Goal: Information Seeking & Learning: Learn about a topic

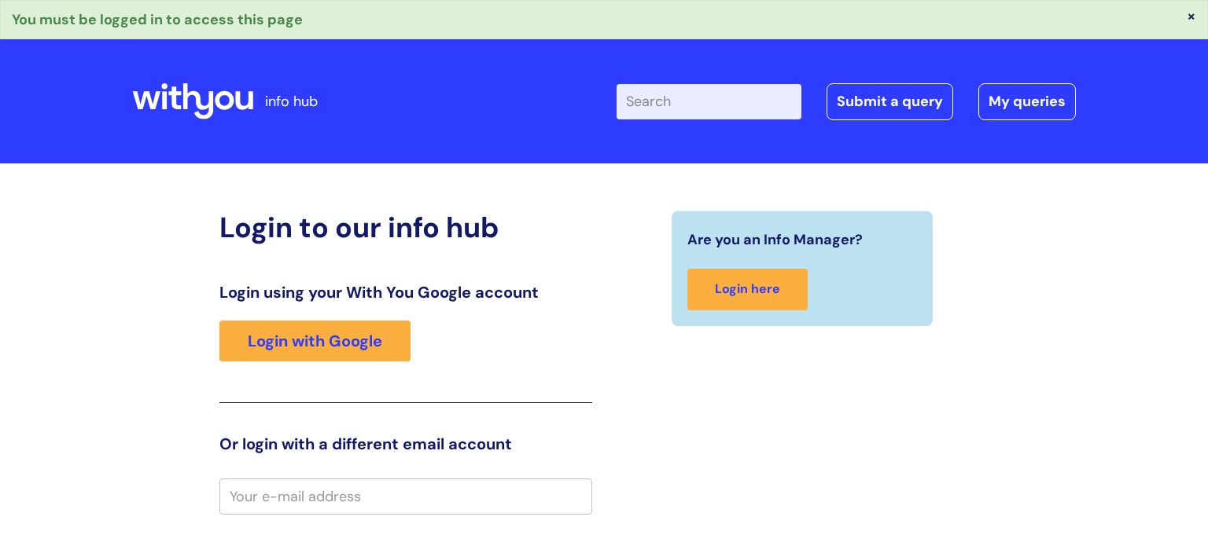
click at [497, 508] on input "email" at bounding box center [405, 497] width 373 height 36
type input "[EMAIL_ADDRESS][PERSON_NAME][DOMAIN_NAME]"
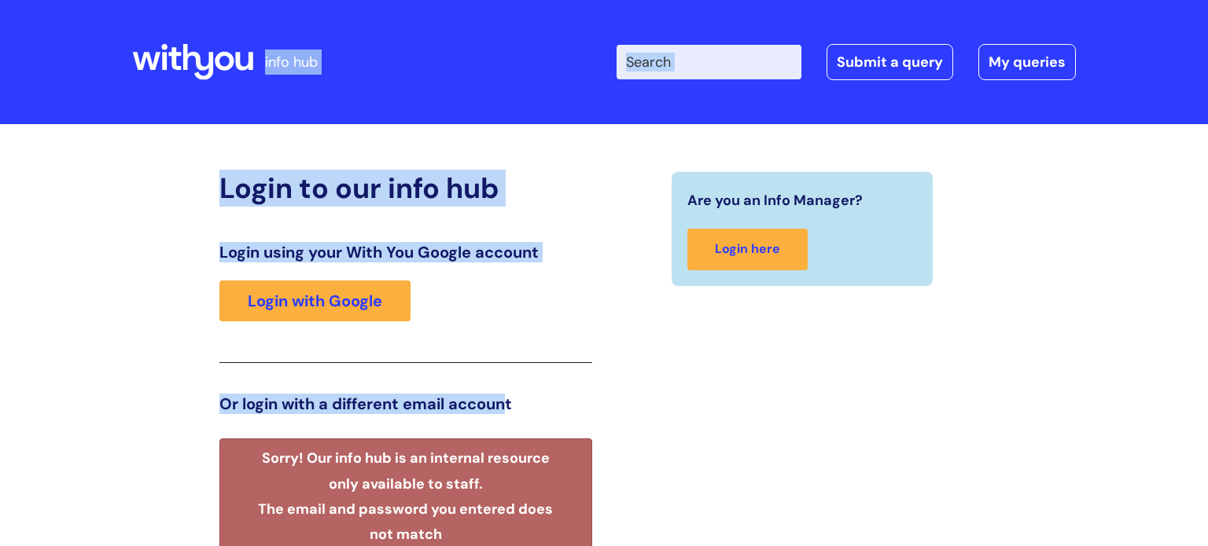
drag, startPoint x: 509, startPoint y: 79, endPoint x: 425, endPoint y: -95, distance: 193.1
click at [425, 0] on html "info hub Enter your search term here... Search Submit a query My queries Welcom…" at bounding box center [604, 273] width 1208 height 546
click at [590, 43] on div "Enter your search term here... Search Submit a query My queries Welcome Login" at bounding box center [739, 62] width 672 height 93
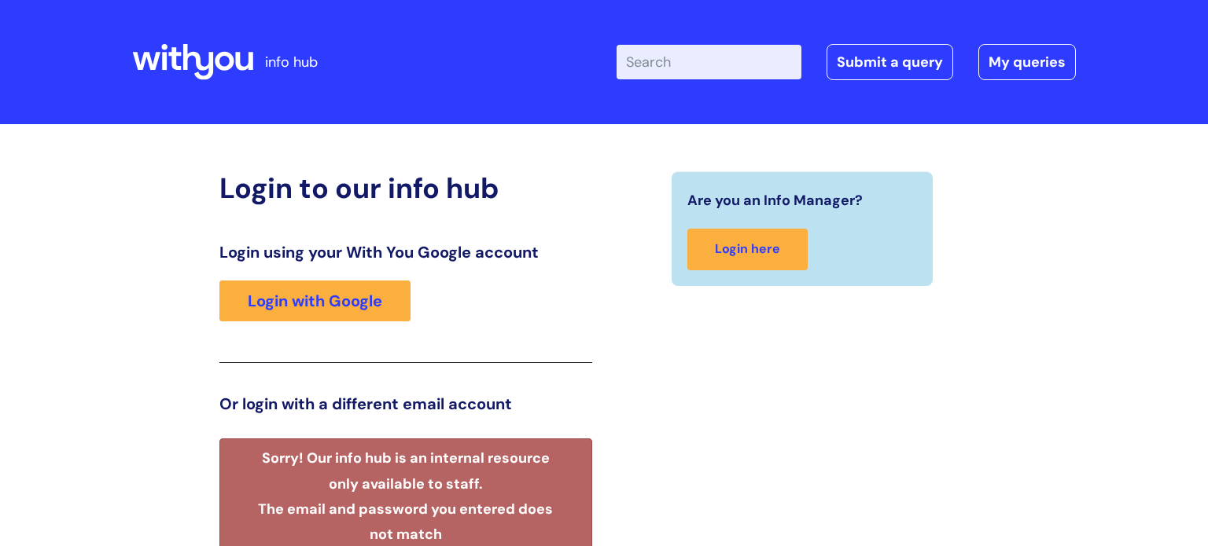
click at [847, 95] on div "Enter your search term here... Search Submit a query My queries Welcome Login" at bounding box center [739, 62] width 672 height 93
click at [827, 100] on div "Enter your search term here... Search Submit a query My queries Welcome Login" at bounding box center [739, 62] width 672 height 93
click at [752, 82] on div "Enter your search term here... Search Submit a query My queries Welcome Login" at bounding box center [739, 62] width 672 height 93
click at [704, 55] on input "Enter your search term here..." at bounding box center [708, 62] width 185 height 35
type input "motivational interviewing"
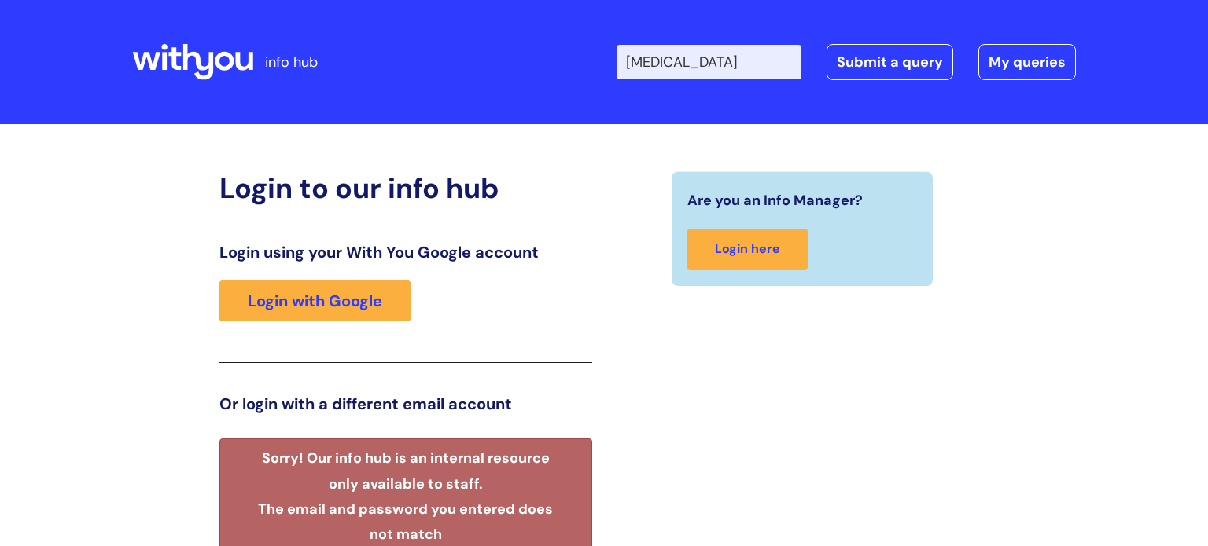
click button "Search" at bounding box center [0, 0] width 0 height 0
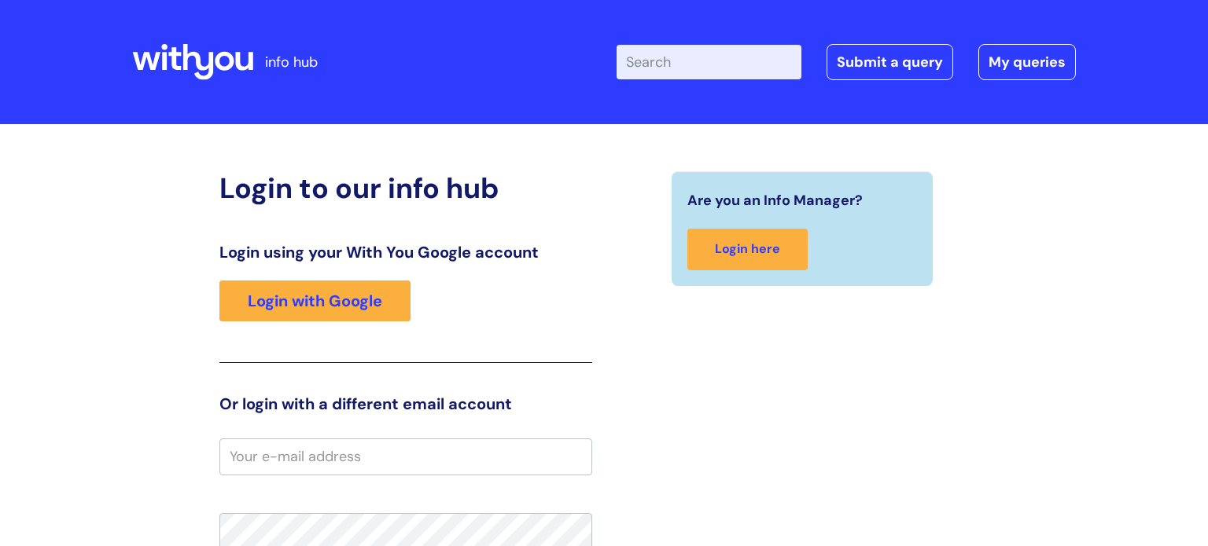
drag, startPoint x: 374, startPoint y: 463, endPoint x: 318, endPoint y: 583, distance: 132.3
click at [318, 546] on html "info hub Enter your search term here... Search Submit a query My queries Welcom…" at bounding box center [604, 273] width 1208 height 546
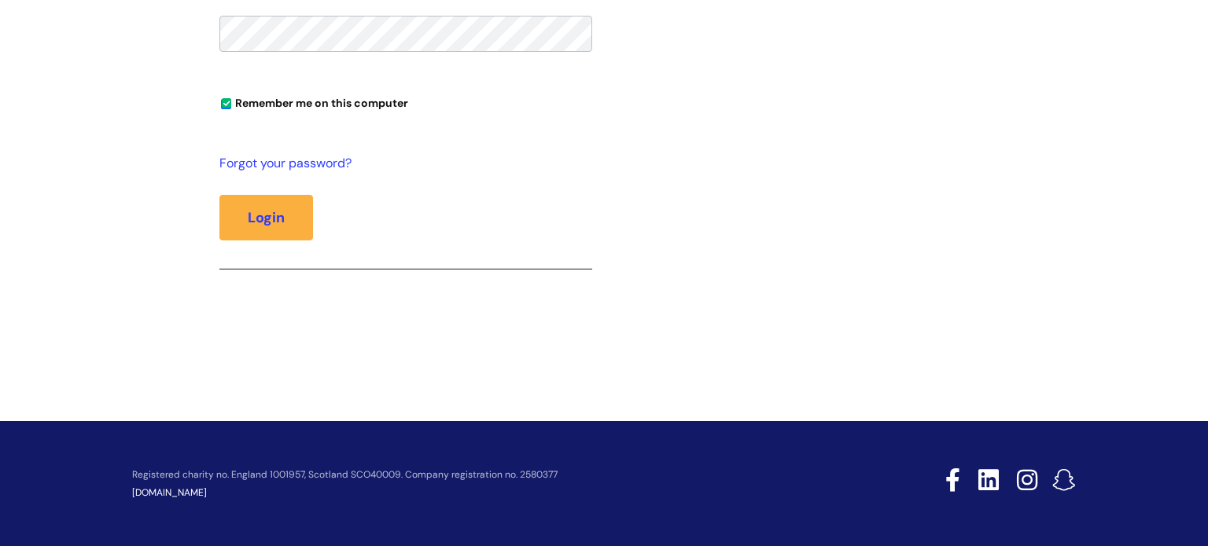
drag, startPoint x: 270, startPoint y: 506, endPoint x: 319, endPoint y: 570, distance: 80.2
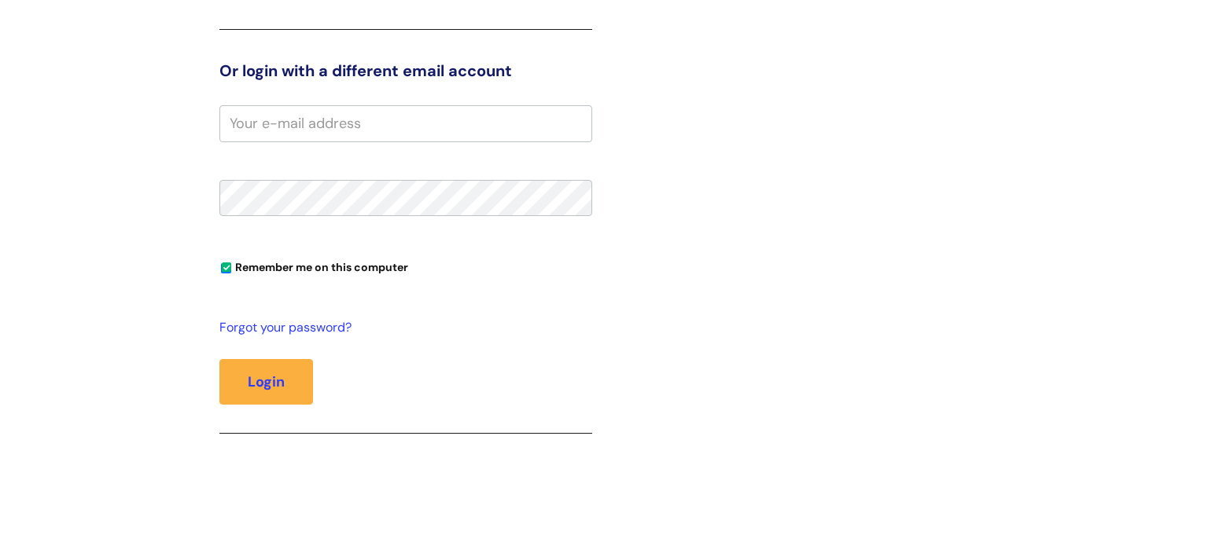
scroll to position [309, 0]
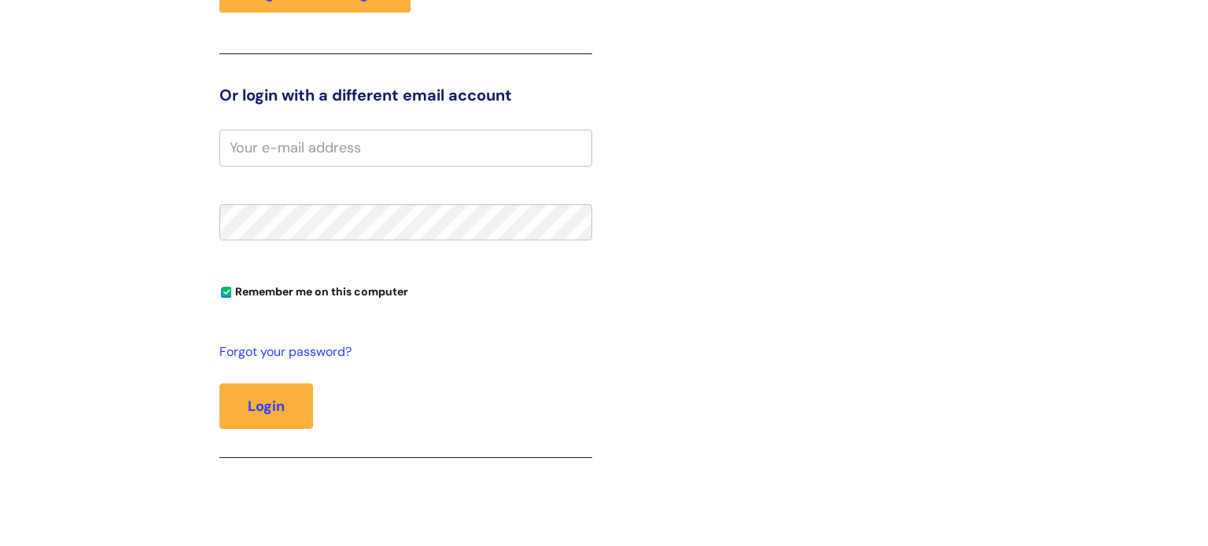
click at [298, 159] on input "email" at bounding box center [405, 148] width 373 height 36
type input "[EMAIL_ADDRESS][PERSON_NAME][DOMAIN_NAME]"
click at [724, 243] on div "Are you an Info Manager? Login here" at bounding box center [802, 179] width 396 height 634
click at [219, 384] on button "Login" at bounding box center [266, 407] width 94 height 46
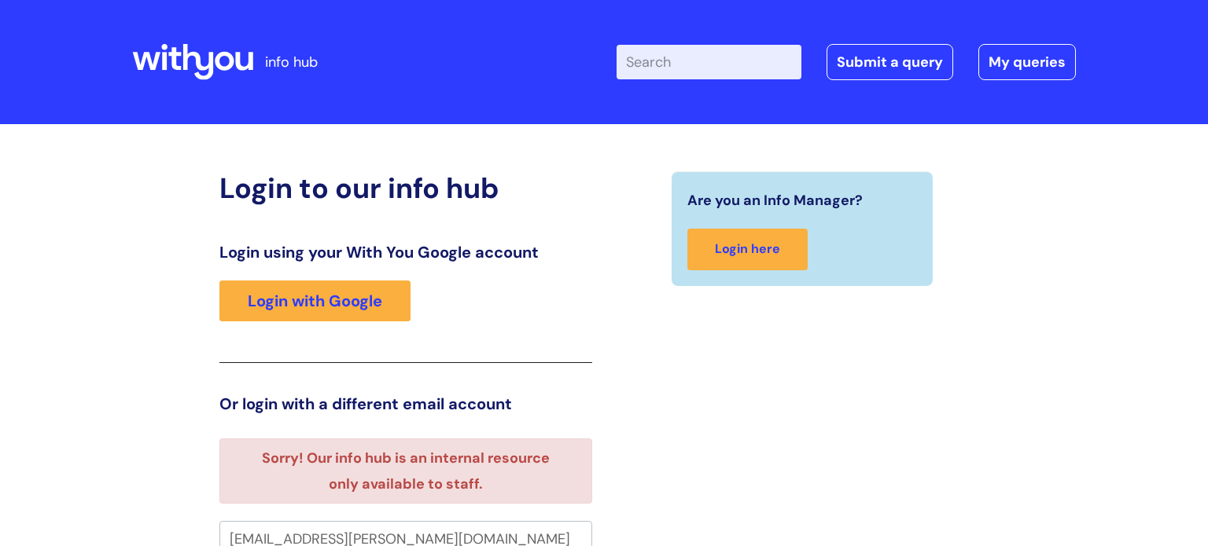
scroll to position [9, 0]
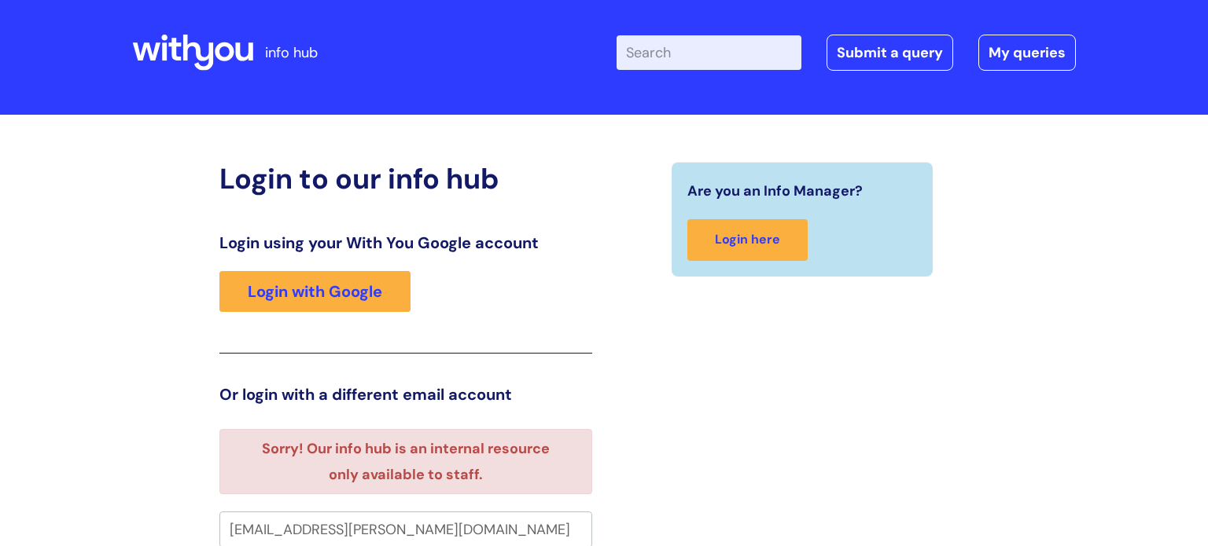
drag, startPoint x: 1207, startPoint y: 166, endPoint x: 1207, endPoint y: 457, distance: 290.9
click at [1207, 457] on html "info hub Enter your search term here... Search Submit a query My queries Welcom…" at bounding box center [604, 264] width 1208 height 546
drag, startPoint x: 686, startPoint y: 470, endPoint x: 649, endPoint y: 583, distance: 119.4
click at [649, 537] on html "info hub Enter your search term here... Search Submit a query My queries Welcom…" at bounding box center [604, 264] width 1208 height 546
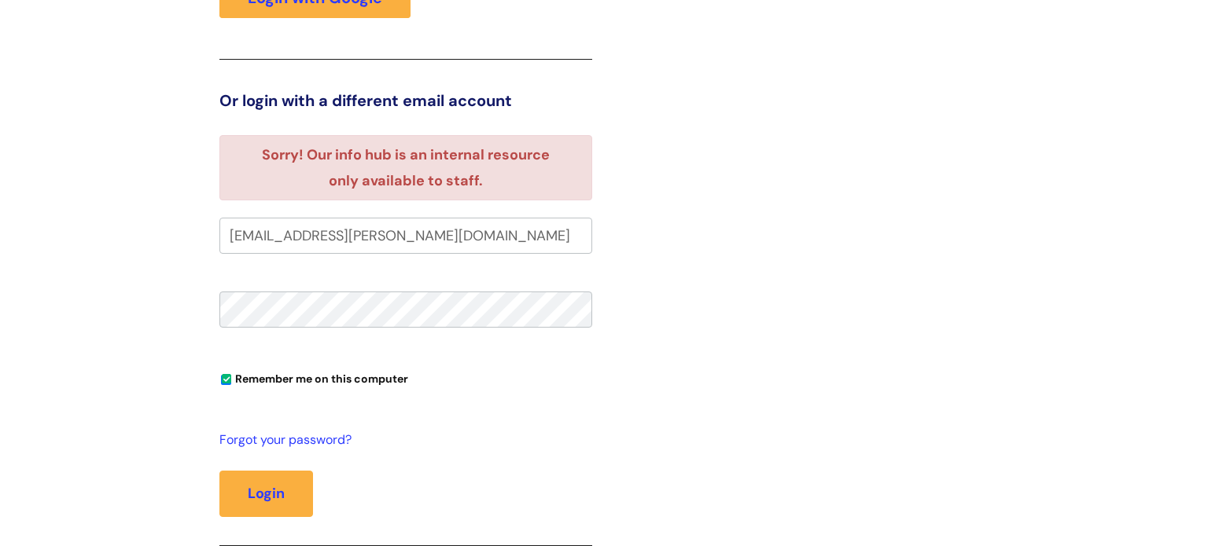
scroll to position [580, 0]
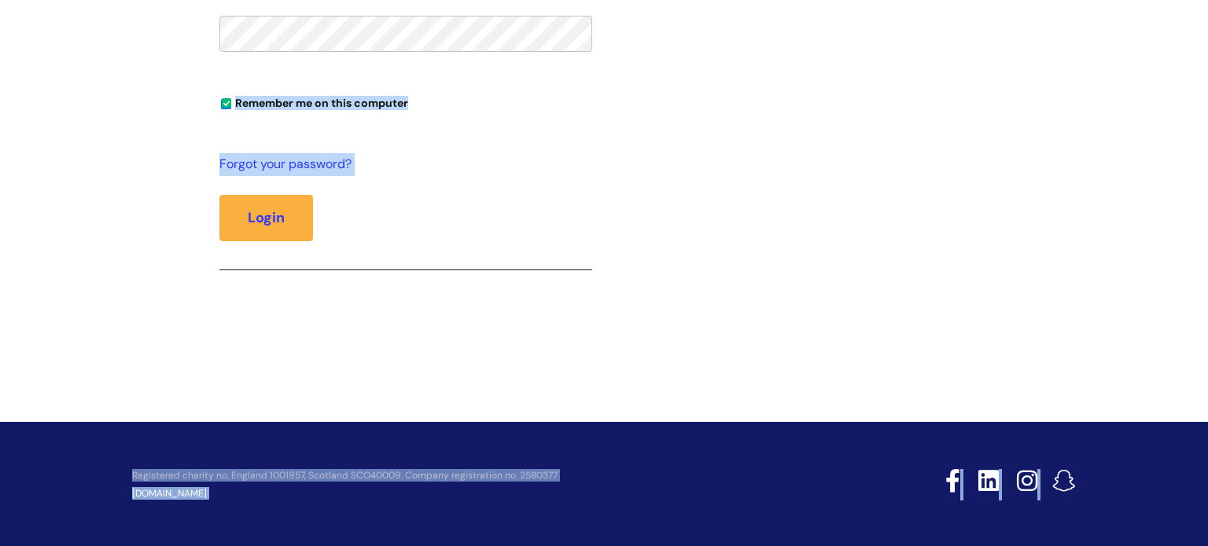
drag, startPoint x: 594, startPoint y: 480, endPoint x: 606, endPoint y: 583, distance: 104.6
click at [323, 84] on fieldset "jack.piercy@wearewithyou.org.uk Remember me on this computer Forgot your passwo…" at bounding box center [405, 125] width 373 height 366
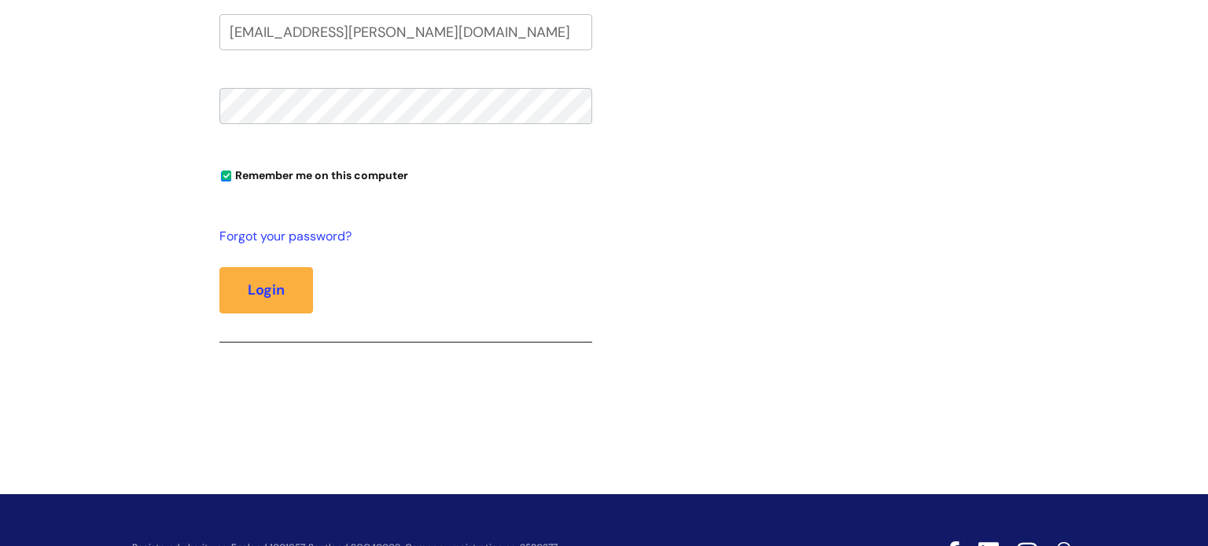
scroll to position [469, 0]
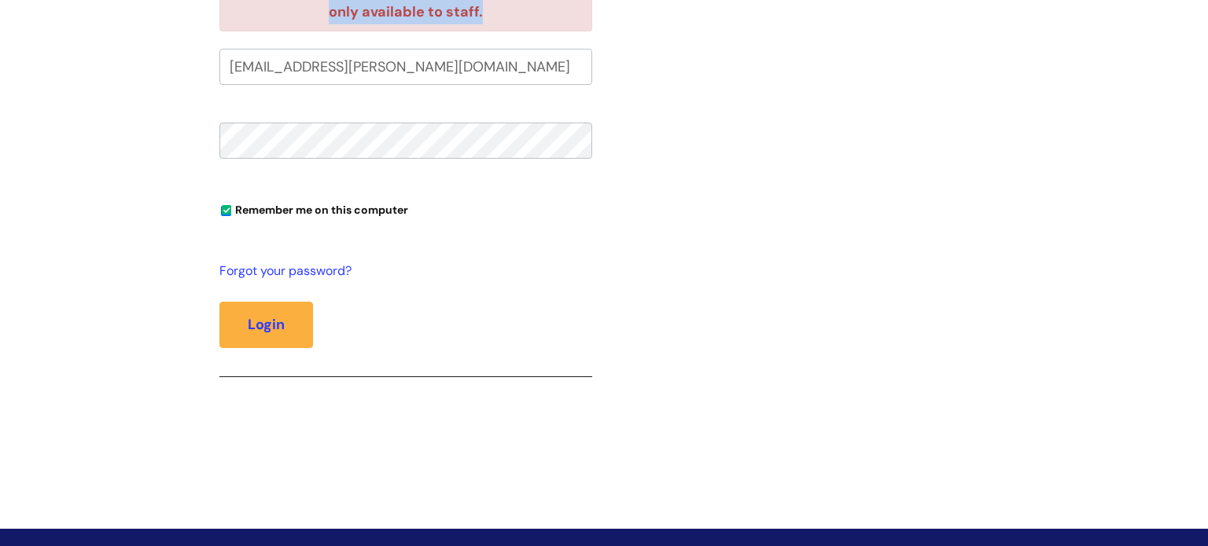
drag, startPoint x: 323, startPoint y: 84, endPoint x: 293, endPoint y: 9, distance: 81.5
click at [293, 9] on form "Sorry! Our info hub is an internal resource only available to staff. jack.pierc…" at bounding box center [405, 190] width 373 height 449
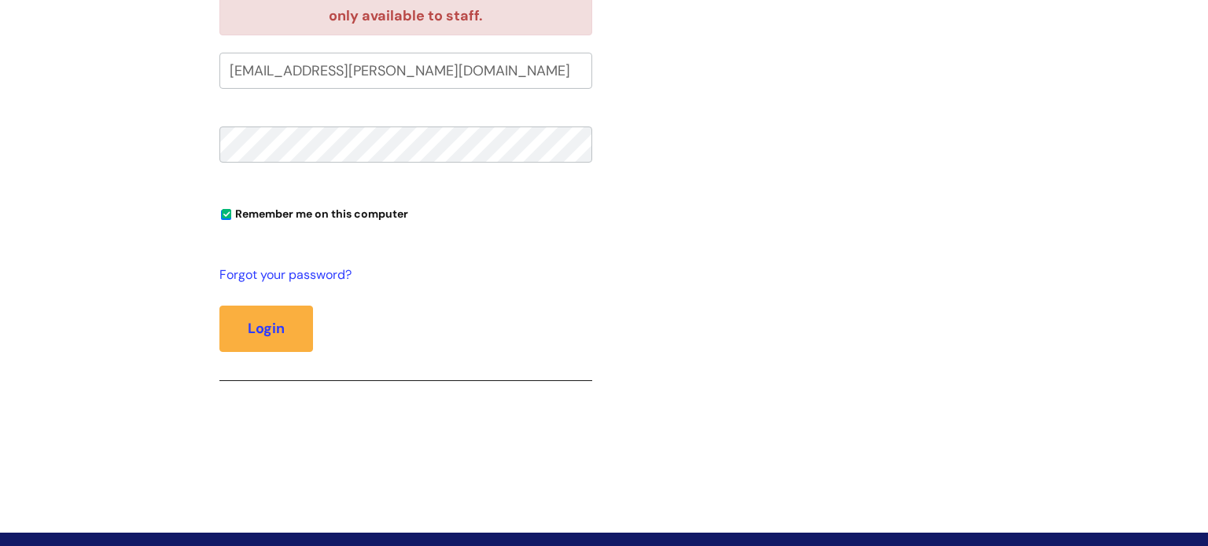
click at [219, 306] on button "Login" at bounding box center [266, 329] width 94 height 46
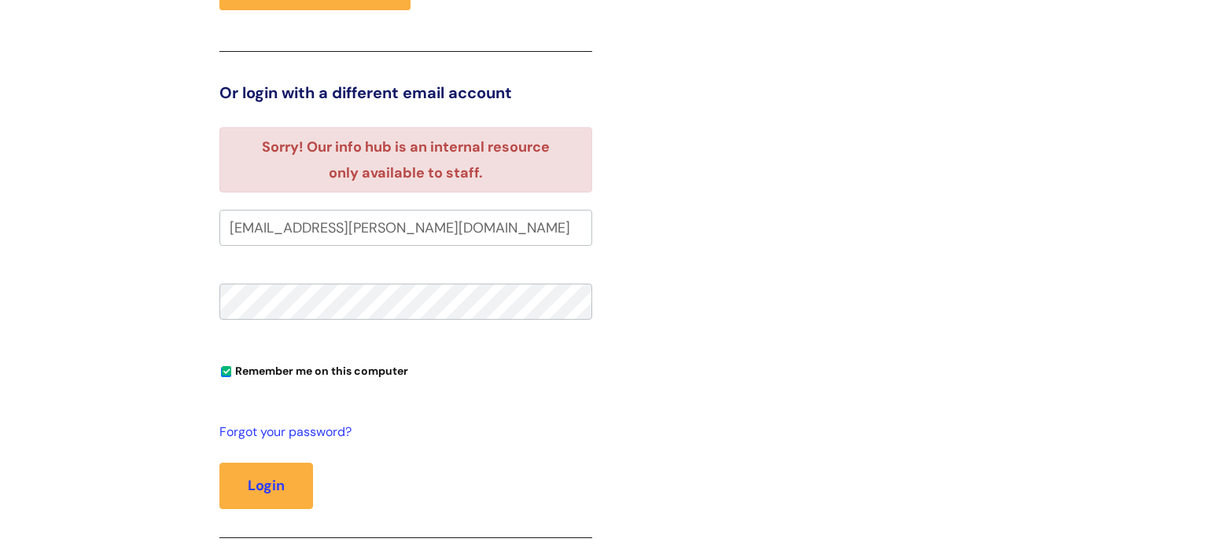
scroll to position [580, 0]
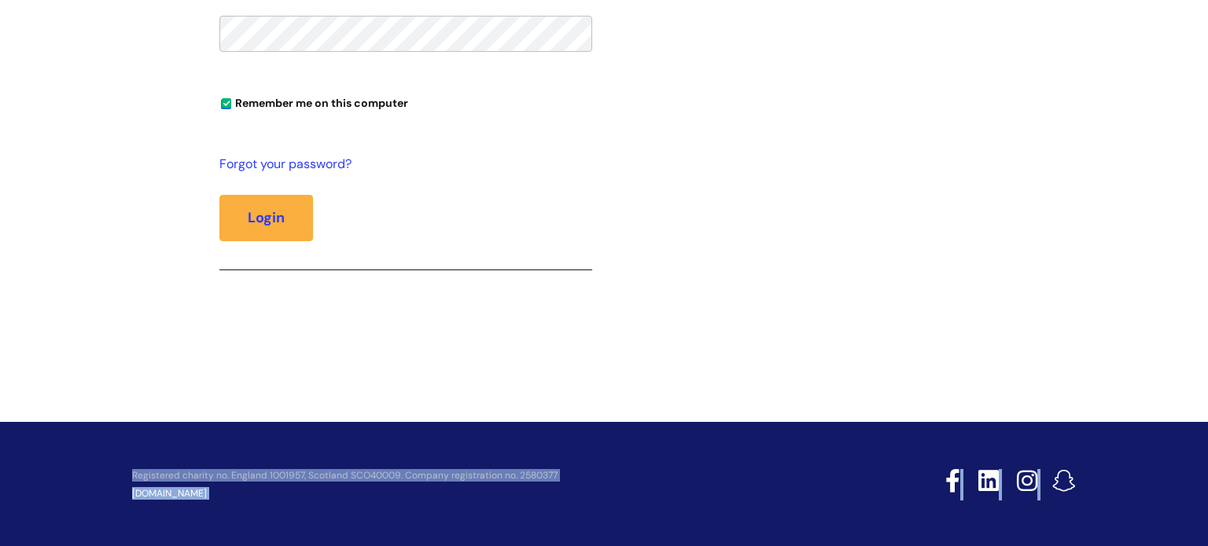
drag, startPoint x: 729, startPoint y: 416, endPoint x: 699, endPoint y: 583, distance: 170.1
click at [252, 162] on link "Forgot your password?" at bounding box center [401, 164] width 365 height 23
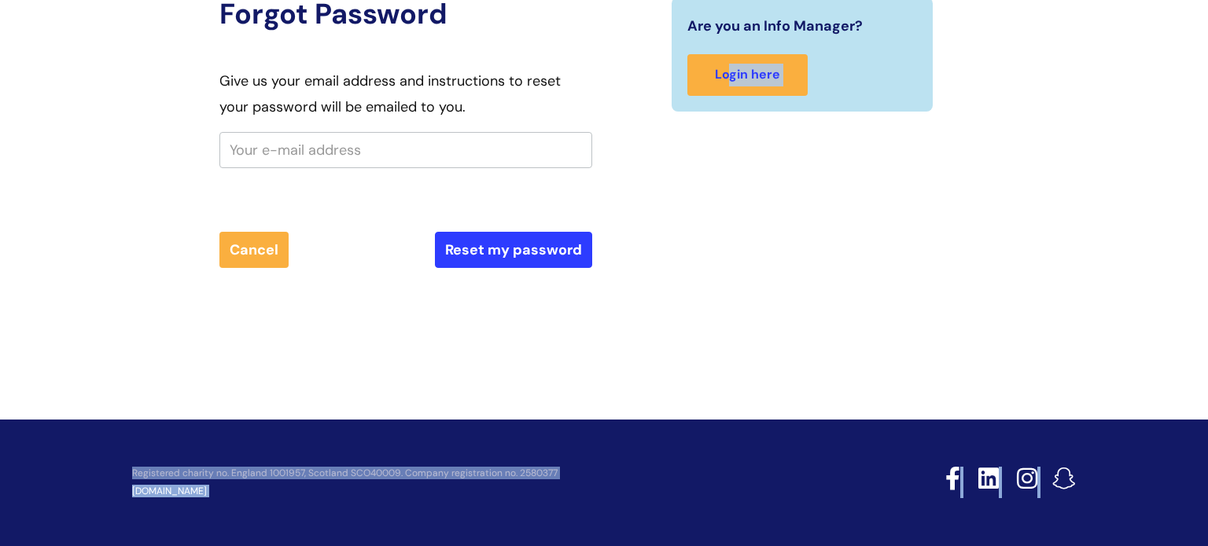
scroll to position [173, 0]
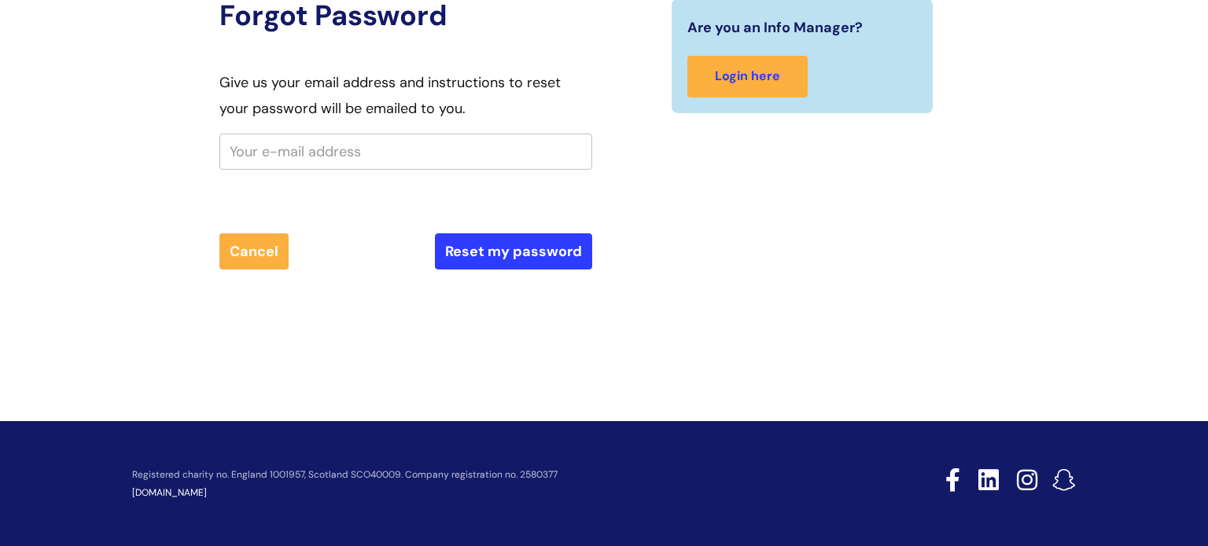
click at [254, 162] on input "text" at bounding box center [405, 152] width 373 height 36
type input "jack.piercy@wearewithyou.org.uk"
click at [435, 234] on button "Reset my password" at bounding box center [513, 252] width 157 height 36
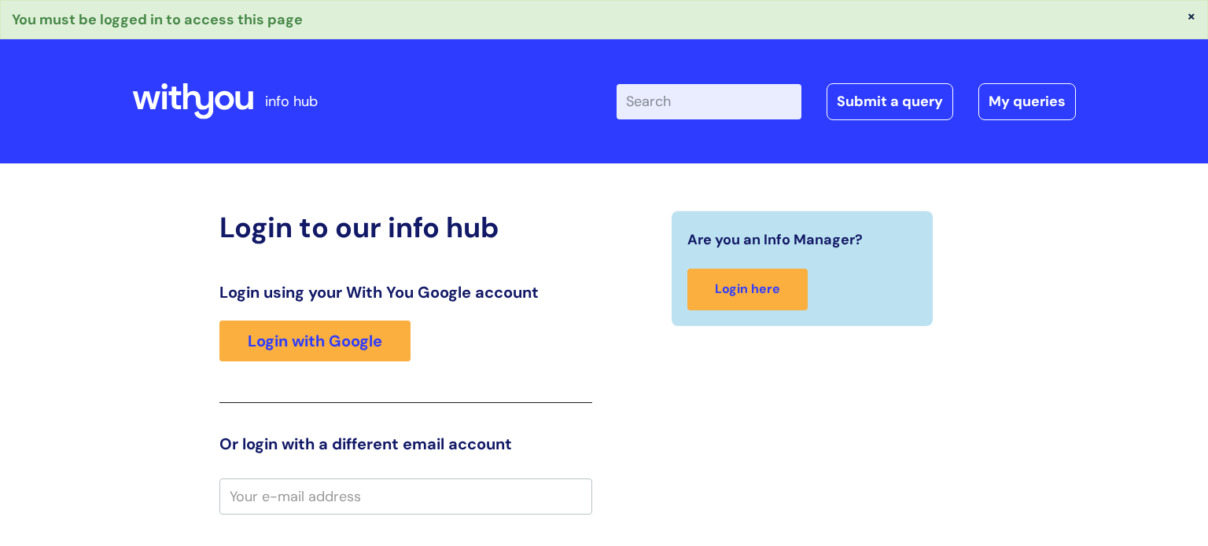
drag, startPoint x: 563, startPoint y: 462, endPoint x: 330, endPoint y: 508, distance: 237.3
click at [330, 508] on div "Login to our info hub Login using your With You Google account Login with Googl…" at bounding box center [405, 528] width 373 height 634
click at [330, 508] on input "email" at bounding box center [405, 497] width 373 height 36
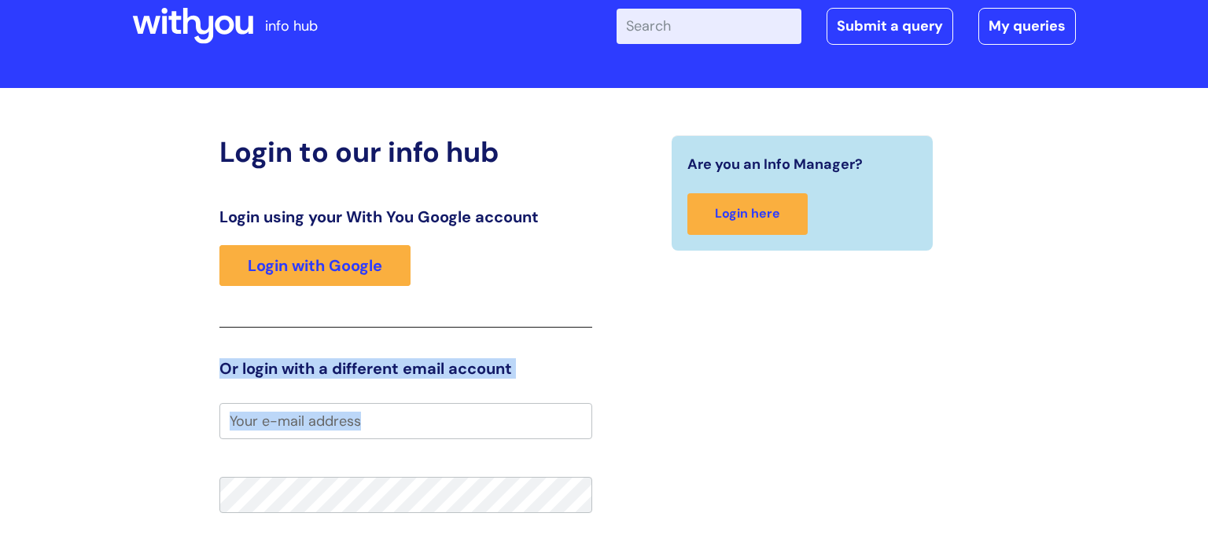
drag, startPoint x: 215, startPoint y: 456, endPoint x: 237, endPoint y: 539, distance: 86.4
click at [237, 540] on div "Login to our info hub Login using your With You Google account Login with Googl…" at bounding box center [604, 452] width 944 height 635
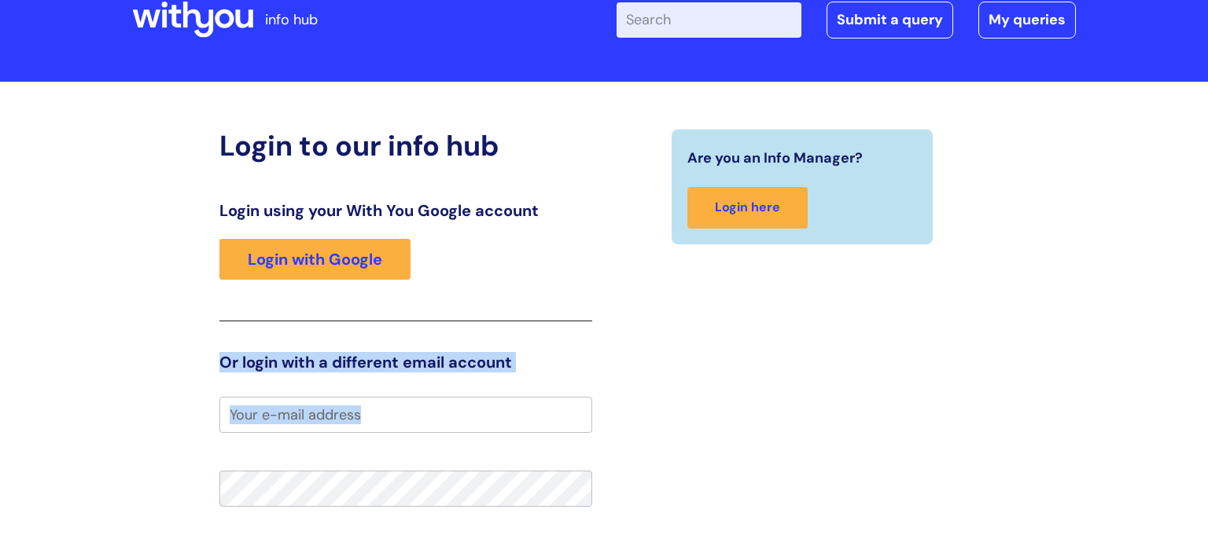
click at [296, 406] on input "email" at bounding box center [405, 415] width 373 height 36
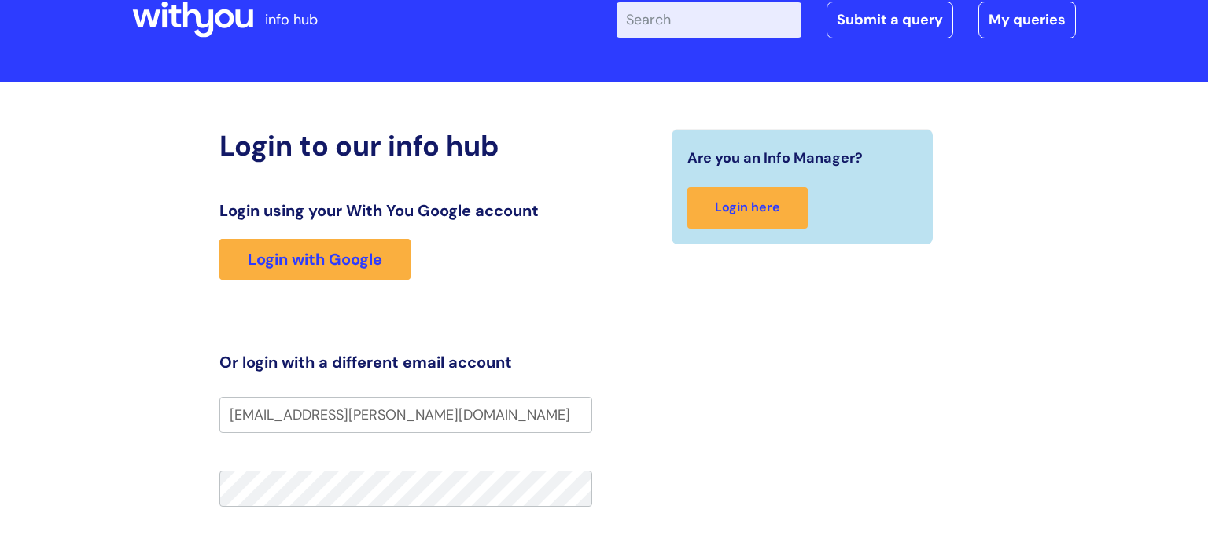
type input "jack.piercy@wearewithyou.org.uk"
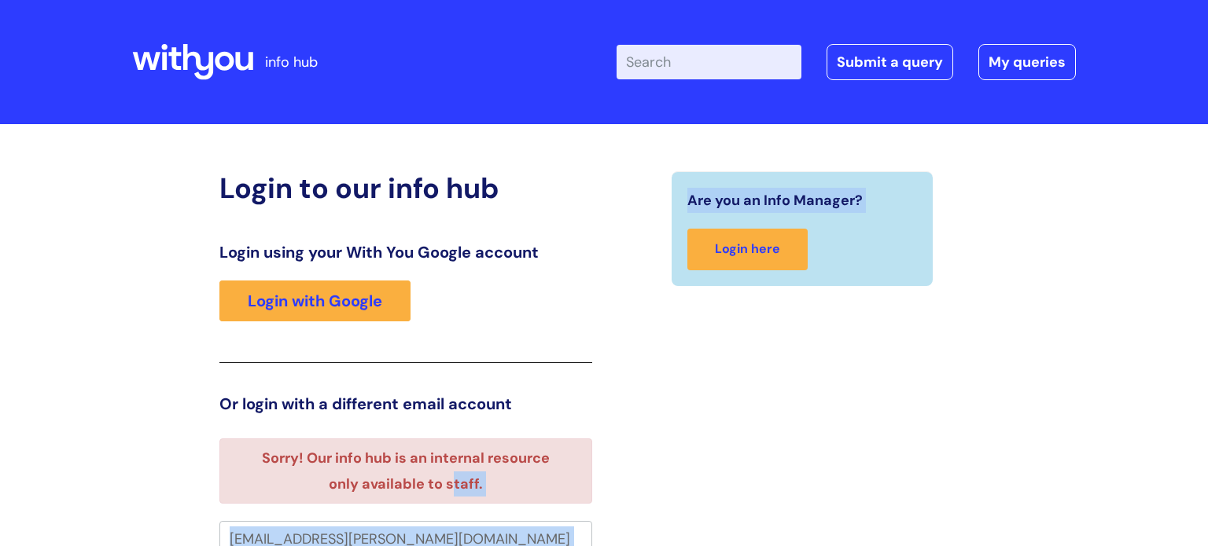
drag, startPoint x: 455, startPoint y: 462, endPoint x: 673, endPoint y: 256, distance: 300.3
click at [673, 256] on div "Login to our info hub Login using your With You Google account Login with Googl…" at bounding box center [604, 529] width 793 height 716
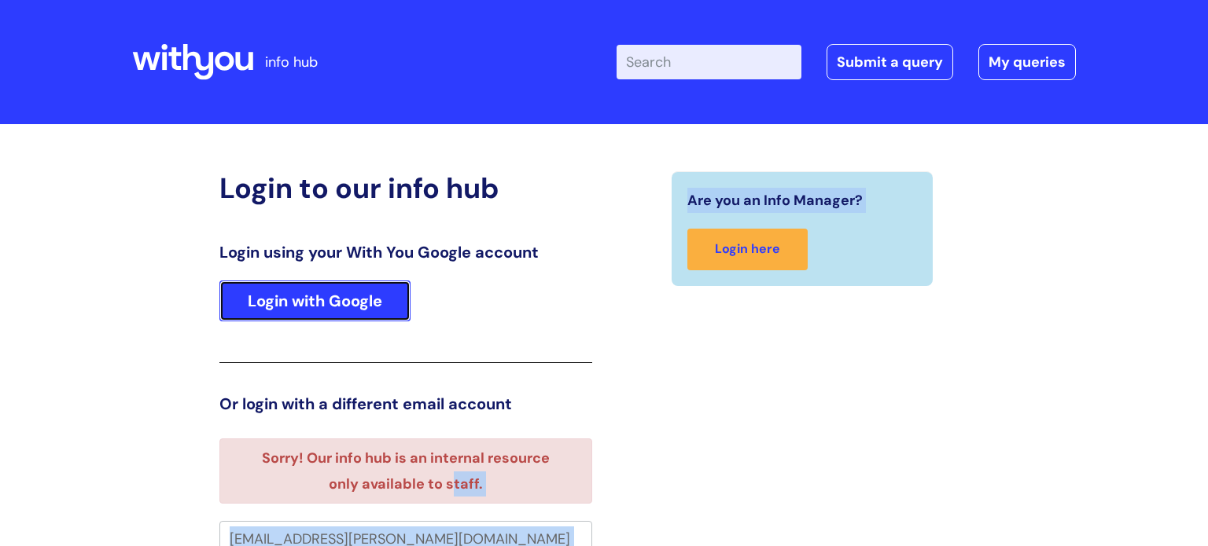
click at [351, 288] on link "Login with Google" at bounding box center [314, 301] width 191 height 41
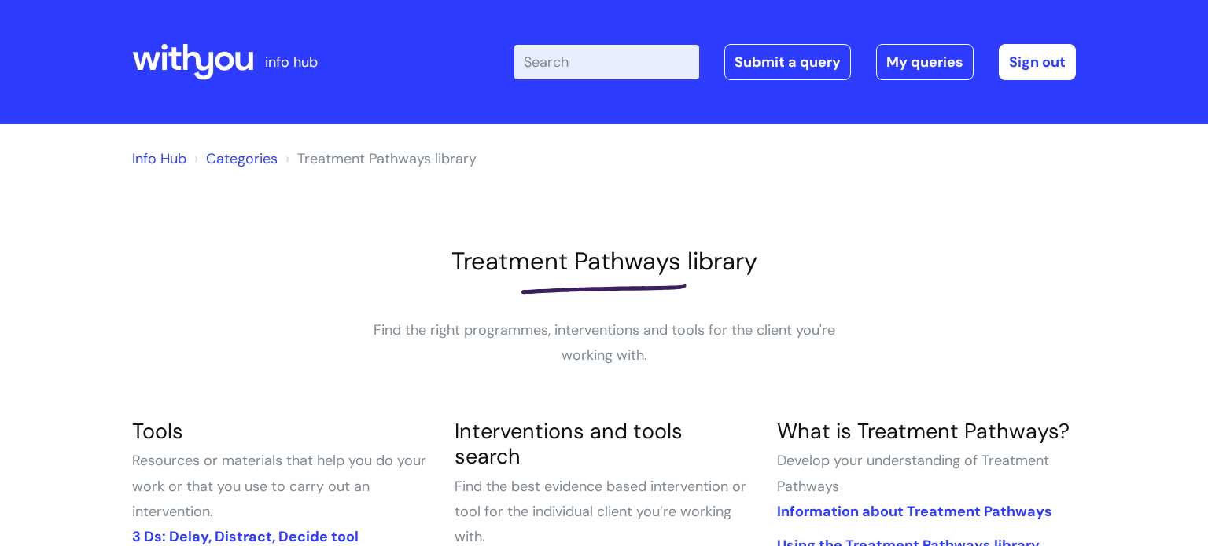
click at [561, 81] on div "Enter your search term here... Search Submit a query My queries Welcome Jack Pi…" at bounding box center [720, 62] width 709 height 93
click at [560, 75] on input "Enter your search term here..." at bounding box center [606, 62] width 185 height 35
type input "motivational"
click button "Search" at bounding box center [0, 0] width 0 height 0
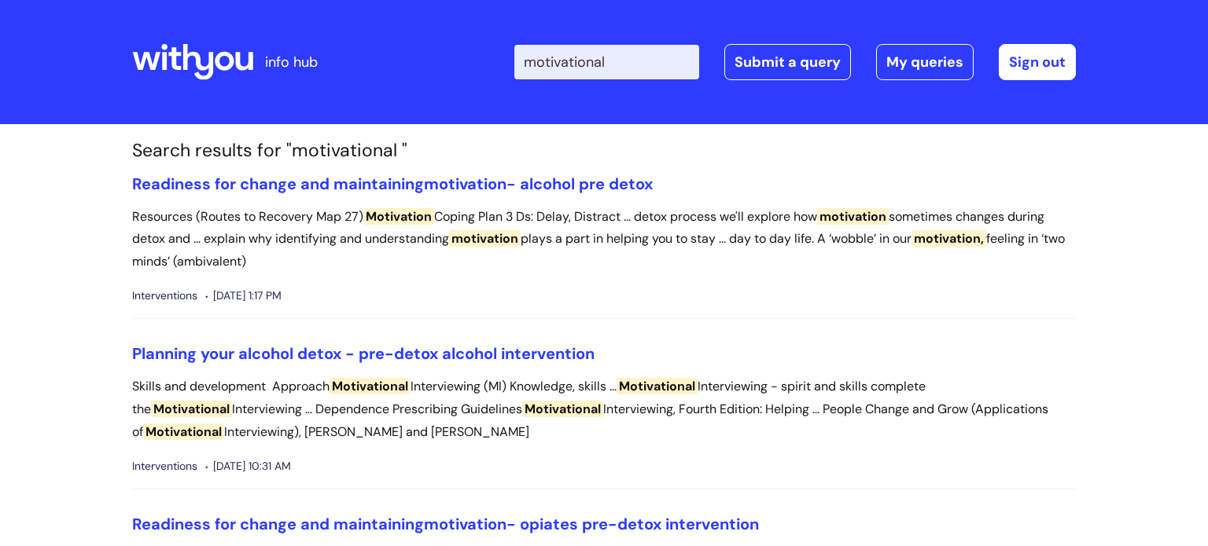
click at [621, 72] on input "motivational" at bounding box center [606, 62] width 185 height 35
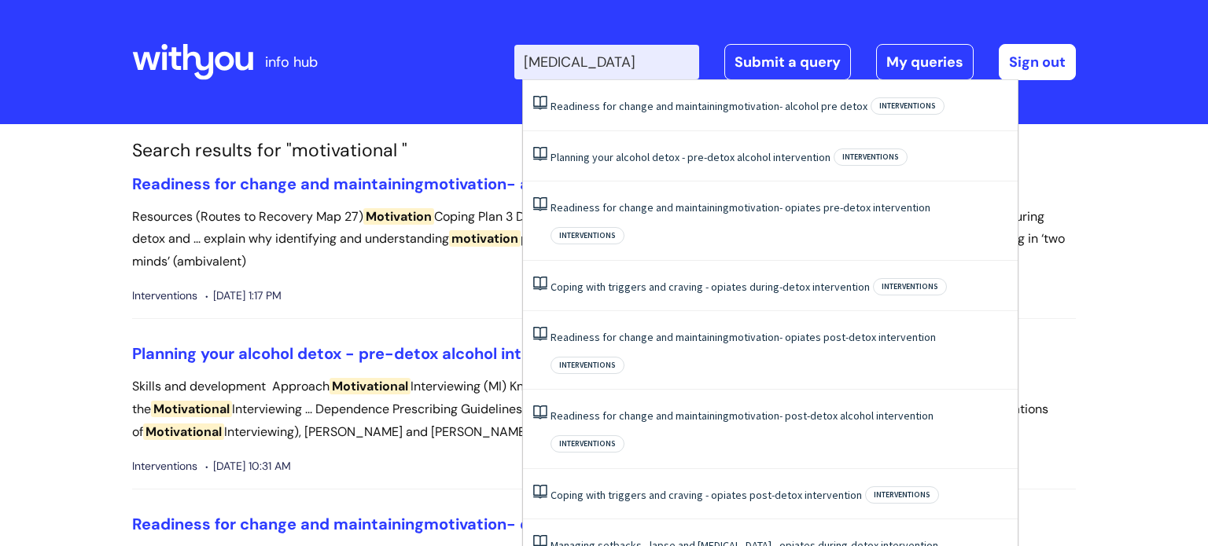
scroll to position [0, 3]
type input "[MEDICAL_DATA]"
click button "Search" at bounding box center [0, 0] width 0 height 0
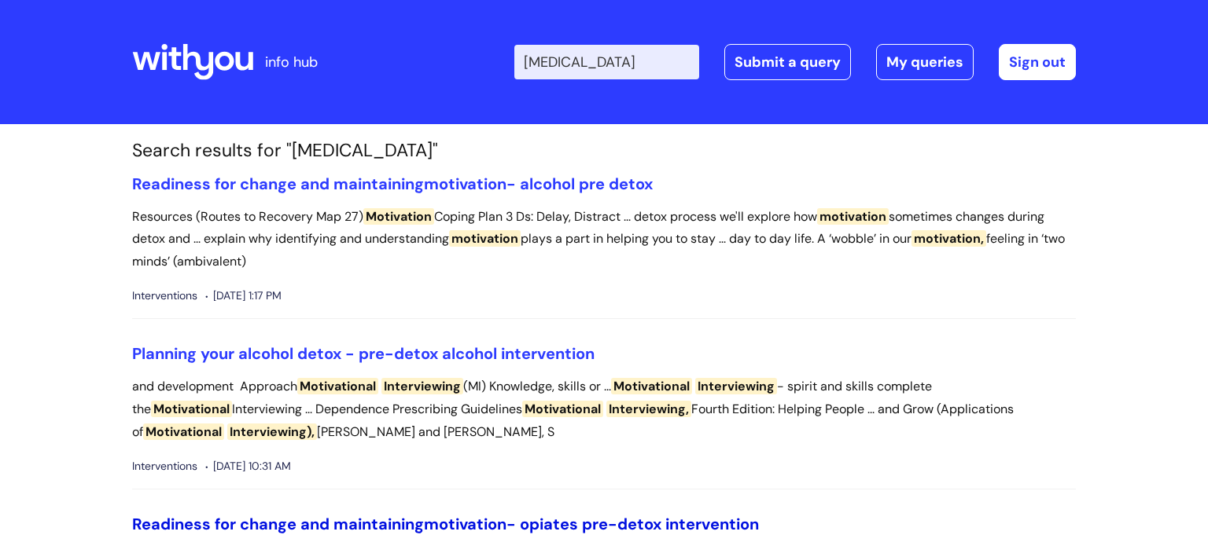
click at [662, 518] on link "Readiness for change and maintaining motivation - opiates pre-detox intervention" at bounding box center [445, 524] width 627 height 20
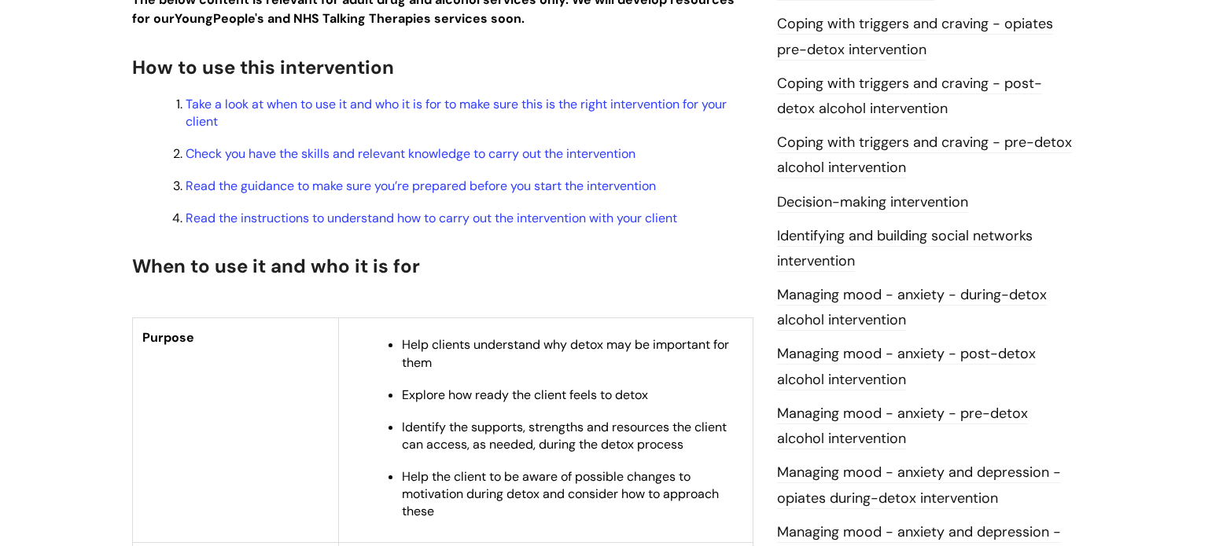
drag, startPoint x: 713, startPoint y: 333, endPoint x: 613, endPoint y: 557, distance: 245.7
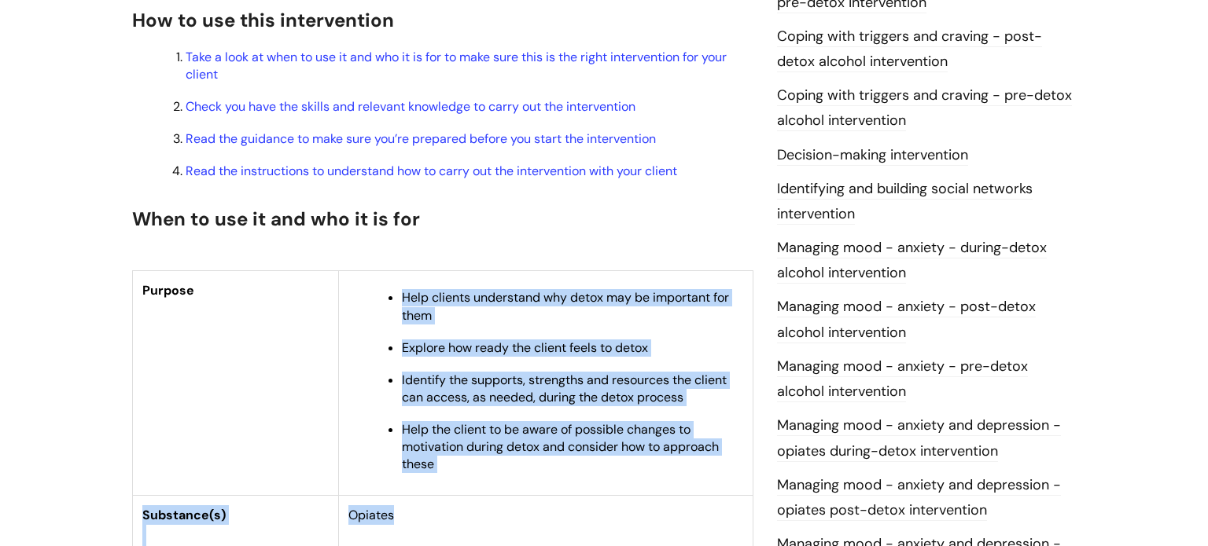
drag, startPoint x: 482, startPoint y: 279, endPoint x: 496, endPoint y: 504, distance: 225.3
click at [496, 504] on tbody "Purpose Help clients understand why detox may be important for them Explore how…" at bounding box center [443, 513] width 620 height 484
click at [496, 504] on td "Opiates" at bounding box center [546, 528] width 414 height 64
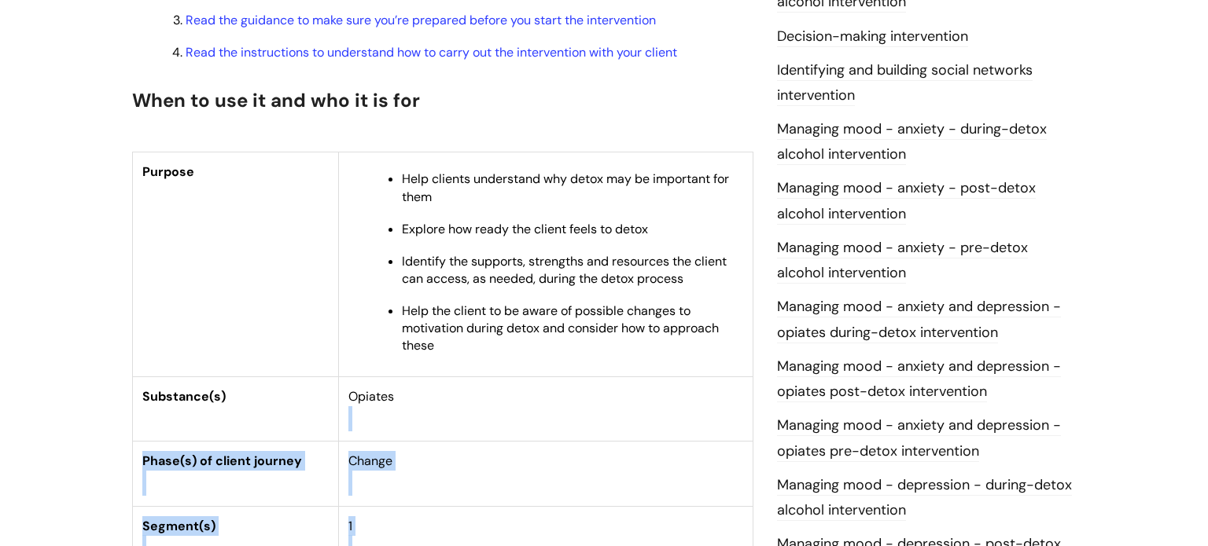
scroll to position [912, 0]
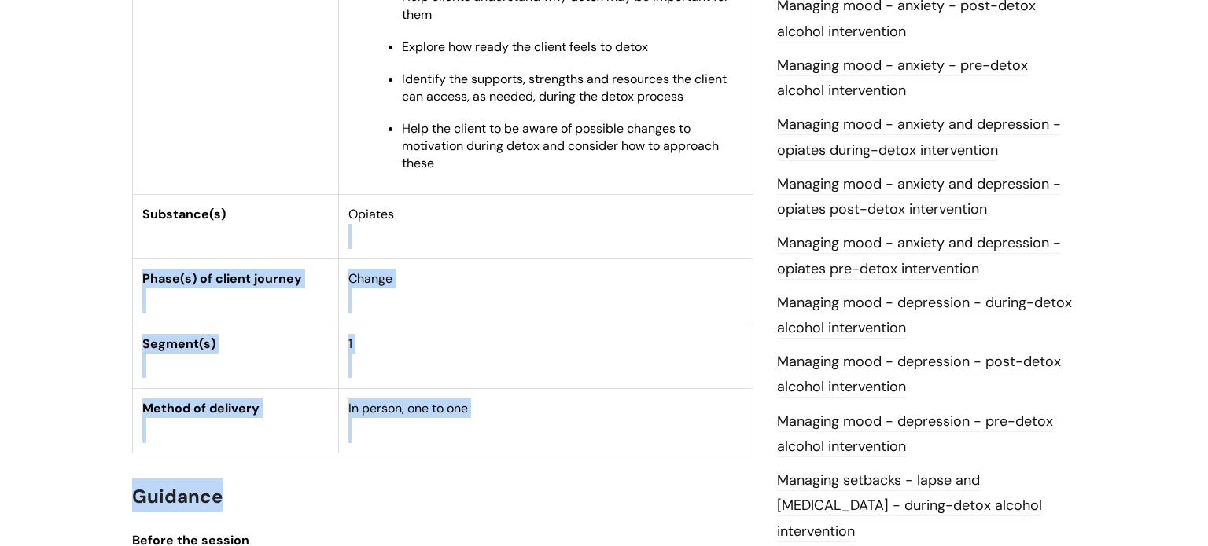
drag, startPoint x: 496, startPoint y: 504, endPoint x: 484, endPoint y: 554, distance: 51.7
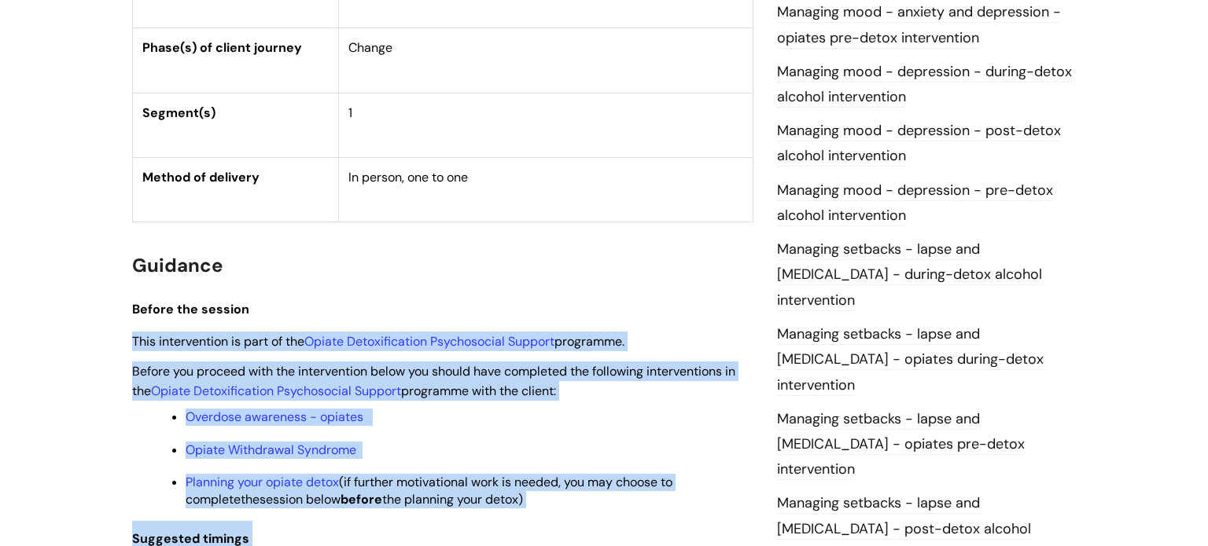
drag, startPoint x: 456, startPoint y: 510, endPoint x: 449, endPoint y: 568, distance: 57.8
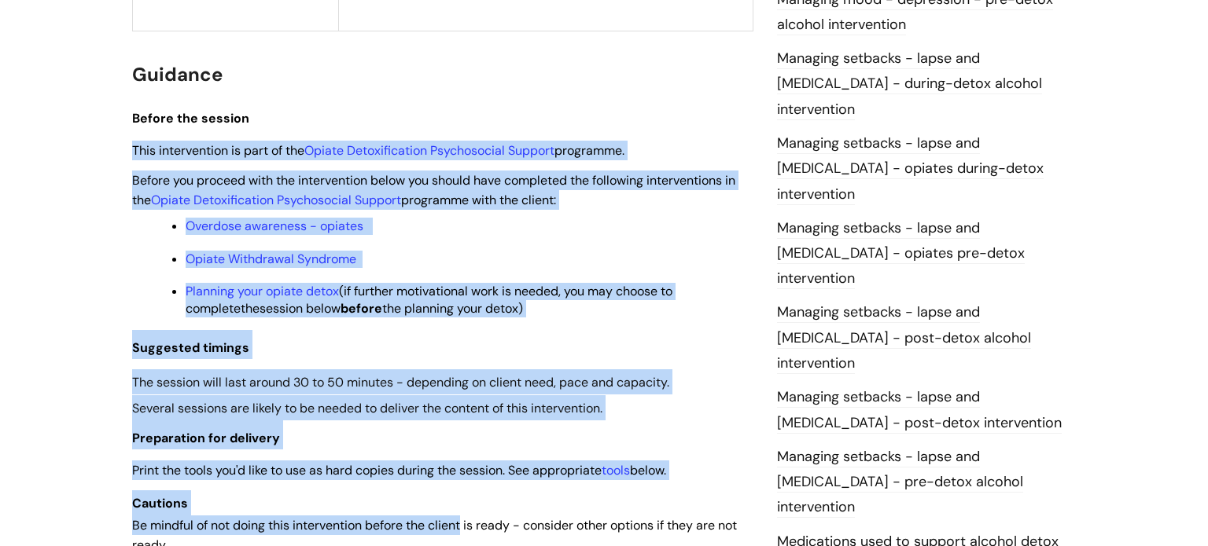
click at [502, 259] on li "Opiate Withdrawal Syndrome" at bounding box center [470, 258] width 568 height 20
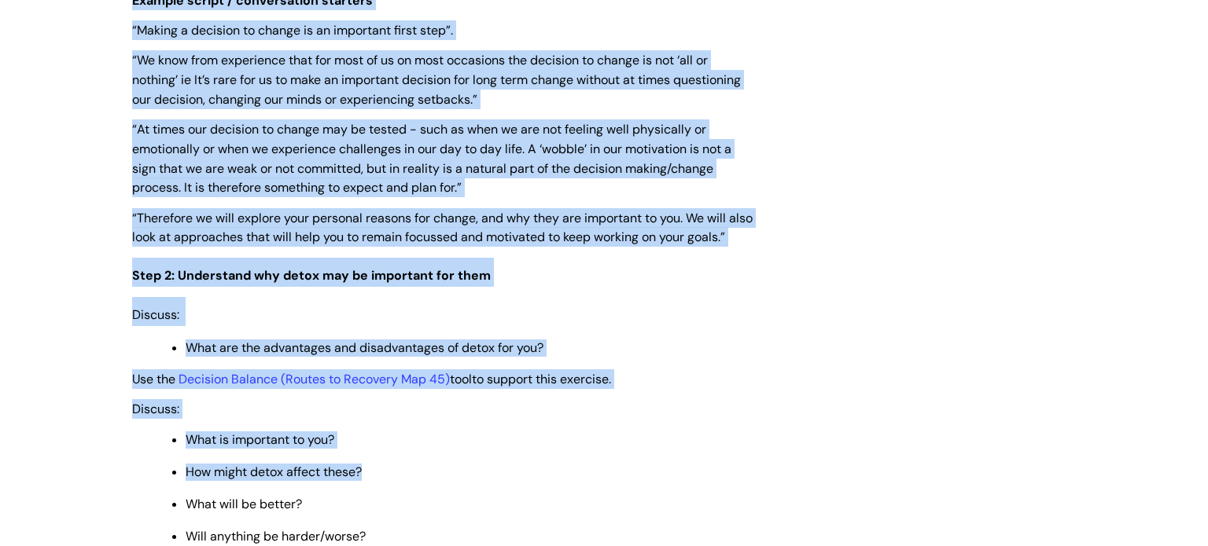
scroll to position [2592, 0]
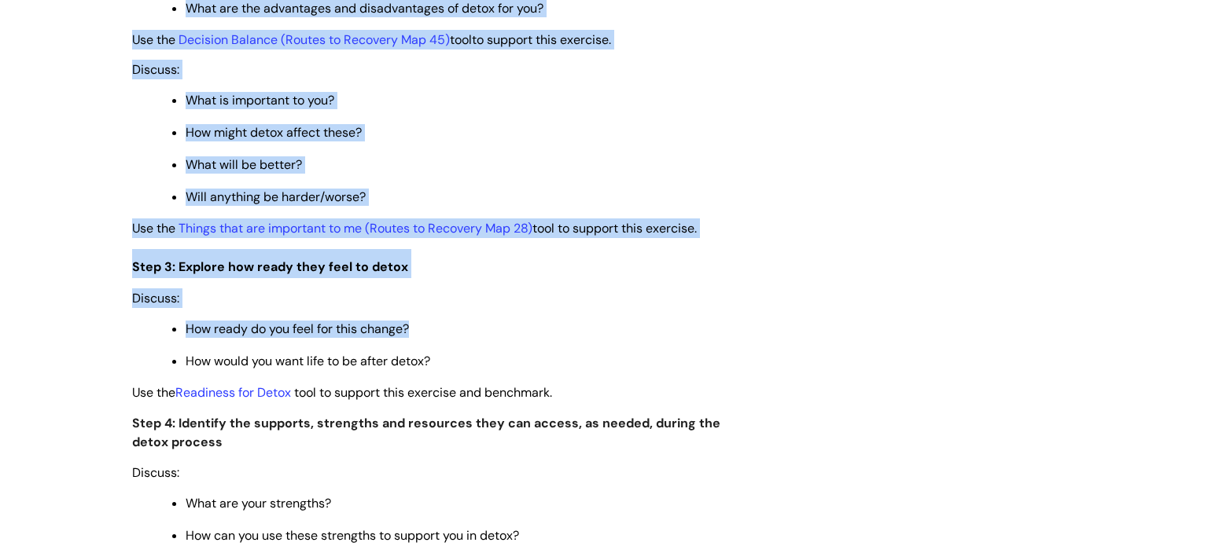
drag, startPoint x: 502, startPoint y: 259, endPoint x: 569, endPoint y: 378, distance: 137.3
click at [569, 378] on div "This is for internal use only unless stated in partnership agreements. Use this…" at bounding box center [442, 122] width 621 height 4665
click at [569, 338] on p "How ready do you feel for this change?" at bounding box center [470, 329] width 568 height 17
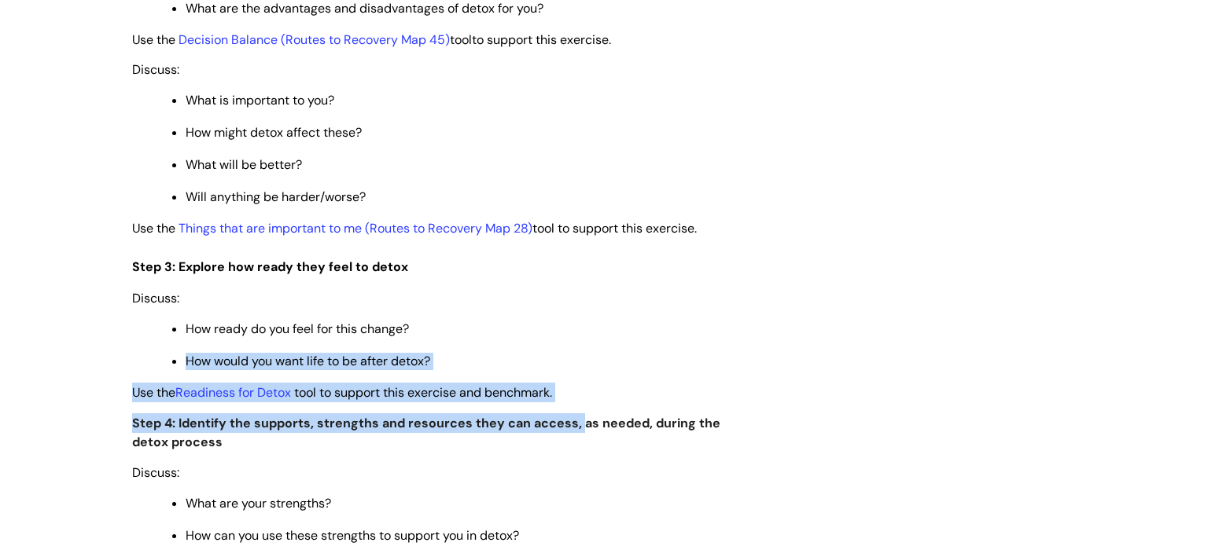
drag, startPoint x: 569, startPoint y: 378, endPoint x: 578, endPoint y: 466, distance: 88.5
click at [578, 466] on div "This is for internal use only unless stated in partnership agreements. Use this…" at bounding box center [442, 122] width 621 height 4665
click at [567, 403] on p "Use the Readiness for Detox tool to support this exercise and benchmark." at bounding box center [442, 393] width 621 height 20
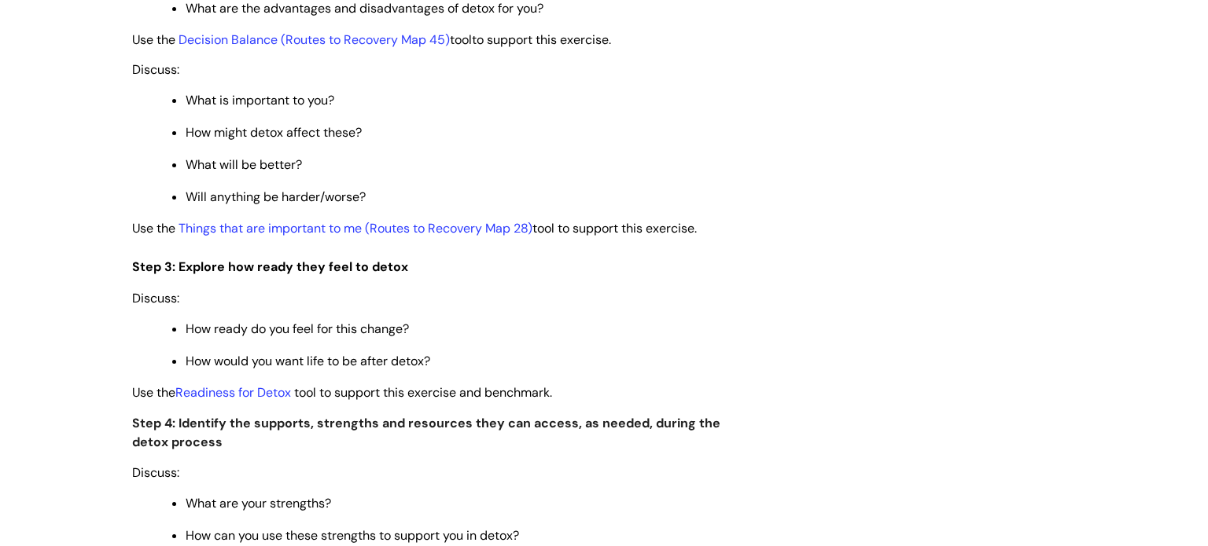
click at [573, 403] on p "Use the Readiness for Detox tool to support this exercise and benchmark." at bounding box center [442, 393] width 621 height 20
drag, startPoint x: 573, startPoint y: 446, endPoint x: 556, endPoint y: 502, distance: 59.2
click at [556, 502] on div "This is for internal use only unless stated in partnership agreements. Use this…" at bounding box center [442, 122] width 621 height 4665
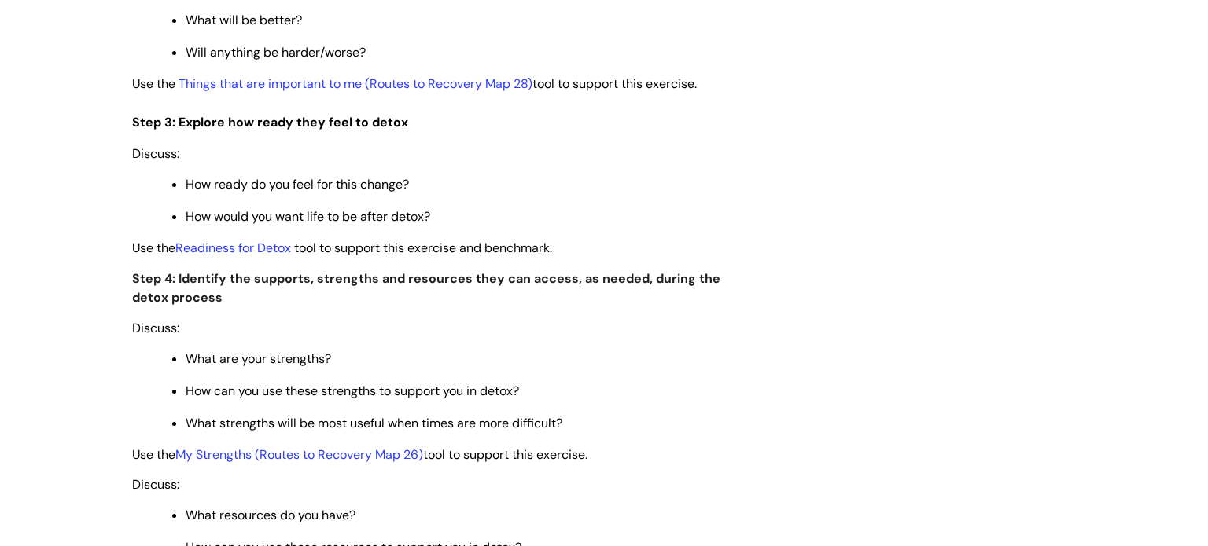
scroll to position [2749, 0]
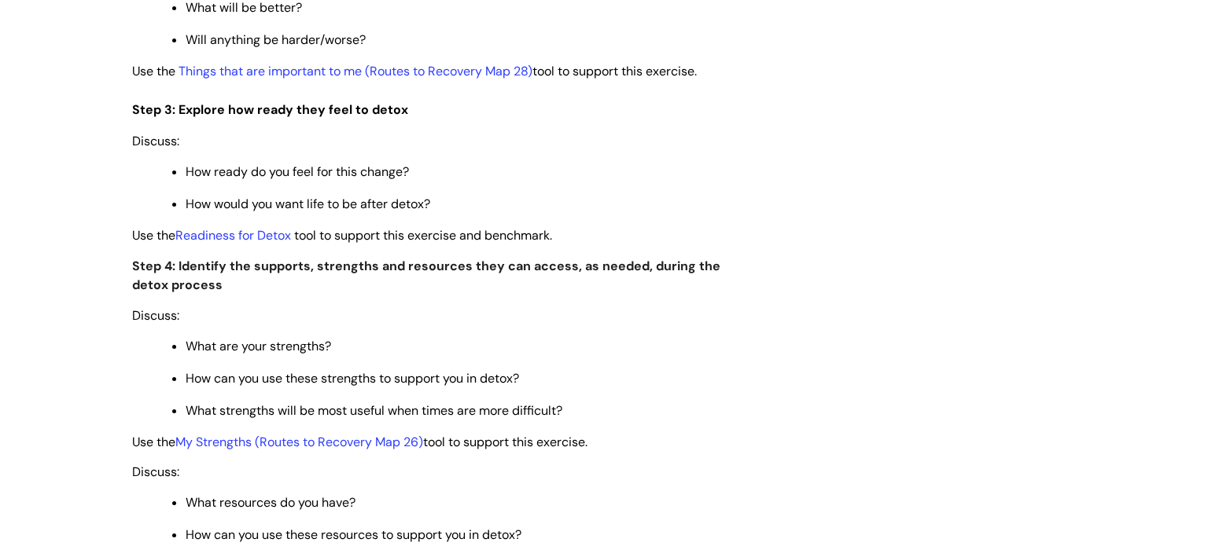
click at [580, 355] on p "What are your strengths?" at bounding box center [470, 346] width 568 height 17
drag, startPoint x: 580, startPoint y: 403, endPoint x: 560, endPoint y: 462, distance: 62.4
click at [560, 420] on ul "What are your strengths? How can you use these strengths to support you in deto…" at bounding box center [450, 378] width 605 height 84
click at [643, 355] on p "What are your strengths?" at bounding box center [470, 346] width 568 height 17
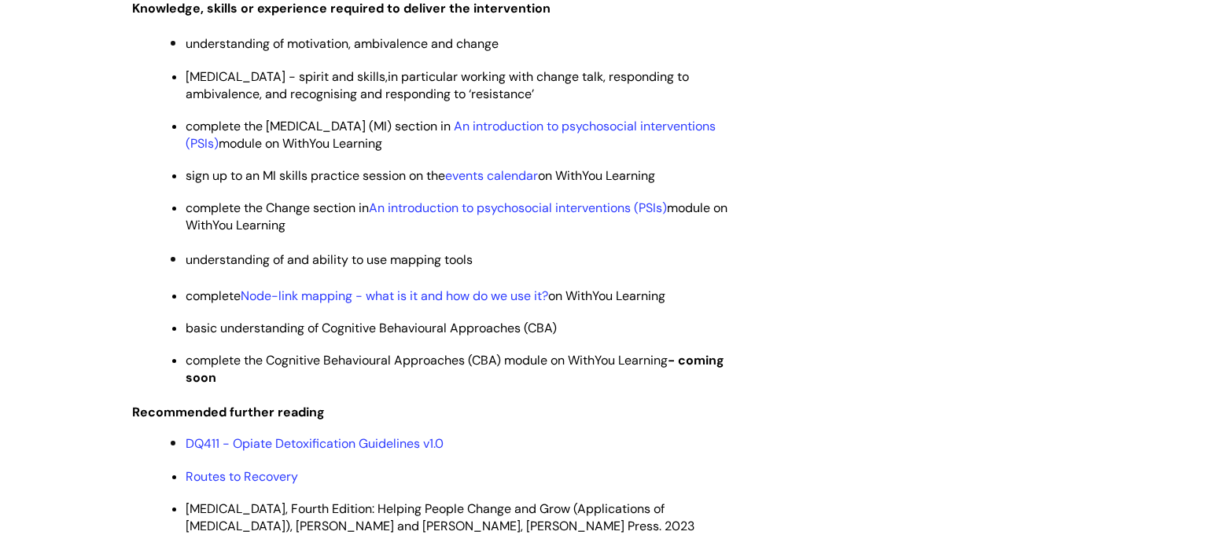
scroll to position [3913, 0]
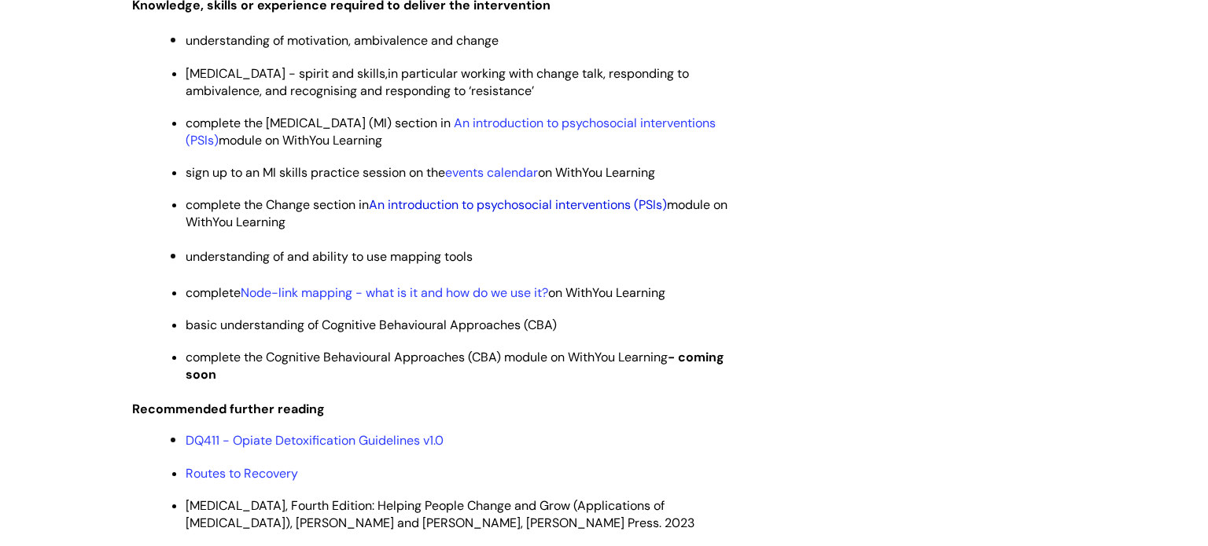
click at [431, 213] on link "An introduction to psychosocial interventions (PSIs)" at bounding box center [518, 205] width 298 height 17
